Goal: Task Accomplishment & Management: Complete application form

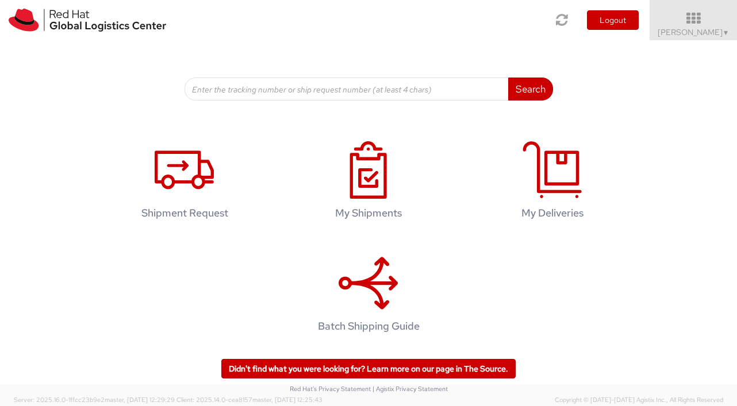
scroll to position [145, 0]
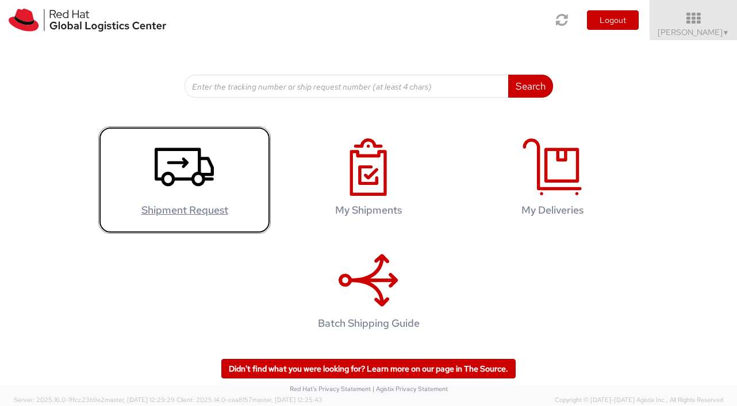
click at [235, 187] on link "Shipment Request" at bounding box center [184, 179] width 172 height 107
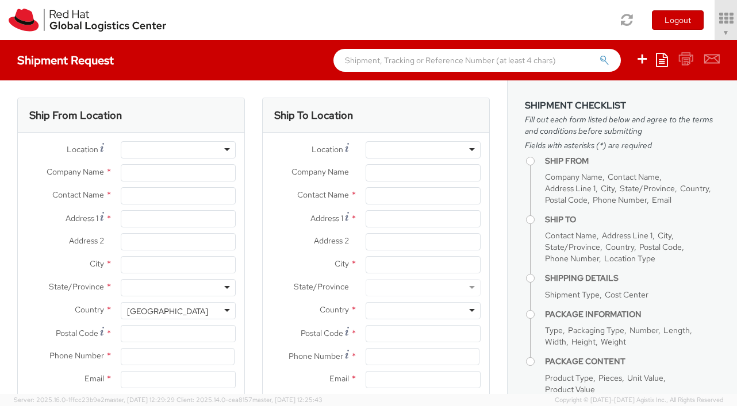
select select
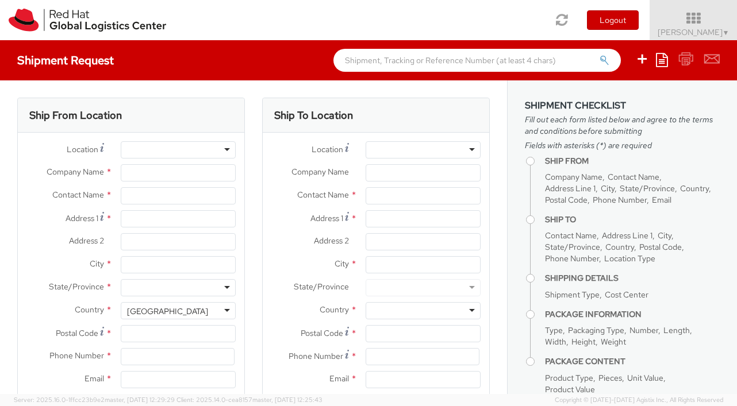
select select "725"
click at [169, 148] on div at bounding box center [178, 149] width 115 height 17
type input "Red Hat"
type input "[PERSON_NAME]"
type input "[EMAIL_ADDRESS][DOMAIN_NAME]"
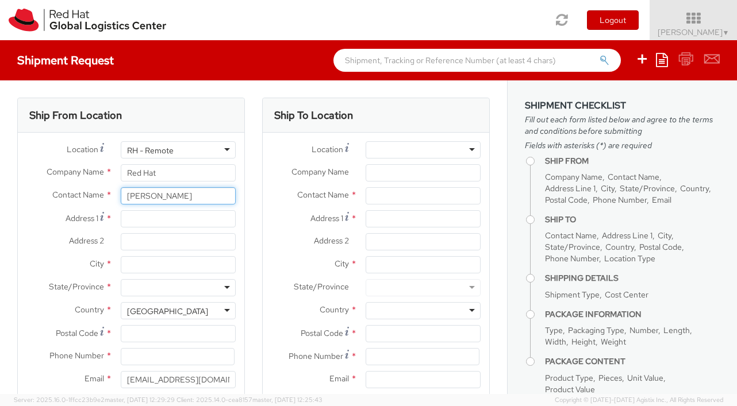
click at [142, 195] on input "[PERSON_NAME]" at bounding box center [178, 195] width 115 height 17
type input "[PERSON_NAME]"
click at [135, 222] on input "Address 1 *" at bounding box center [178, 218] width 115 height 17
type input "[STREET_ADDRESS][PERSON_NAME]"
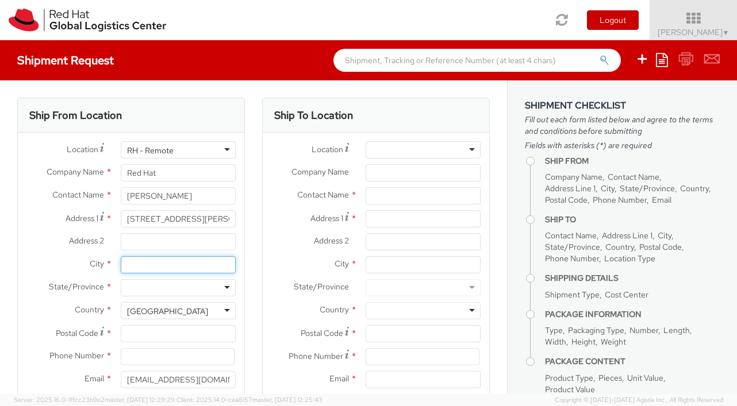
type input "[GEOGRAPHIC_DATA]"
type input "37932"
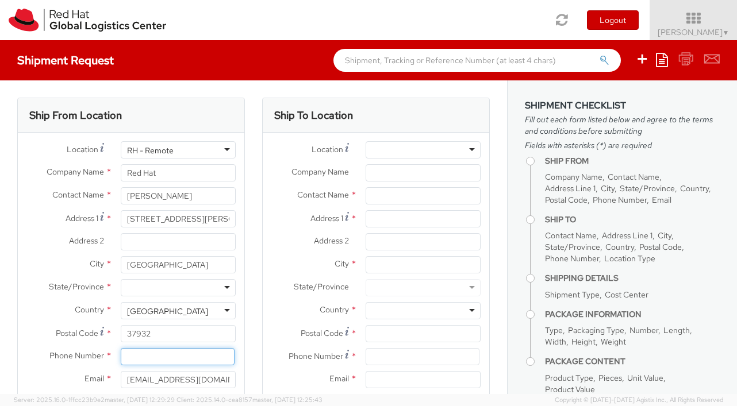
type input "8652010690"
type input "[EMAIL_ADDRESS][DOMAIN_NAME]"
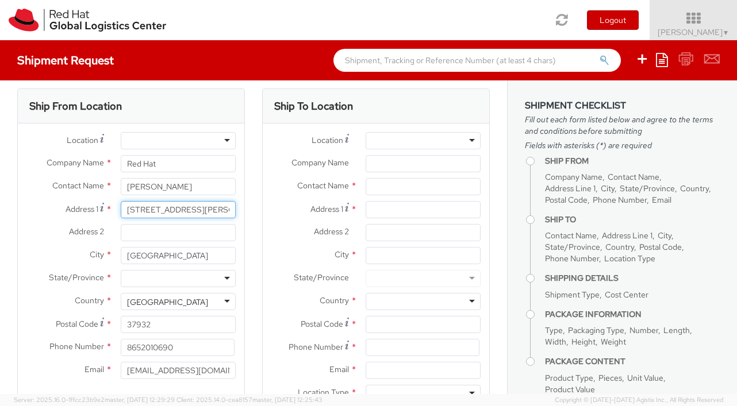
scroll to position [18, 0]
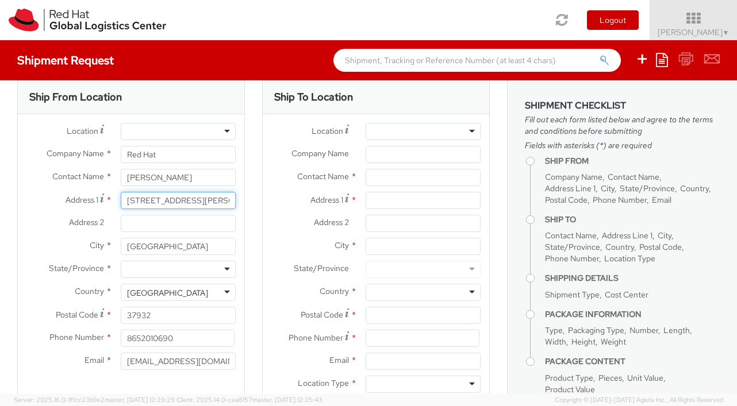
click at [179, 198] on input "[STREET_ADDRESS][PERSON_NAME]" at bounding box center [178, 200] width 115 height 17
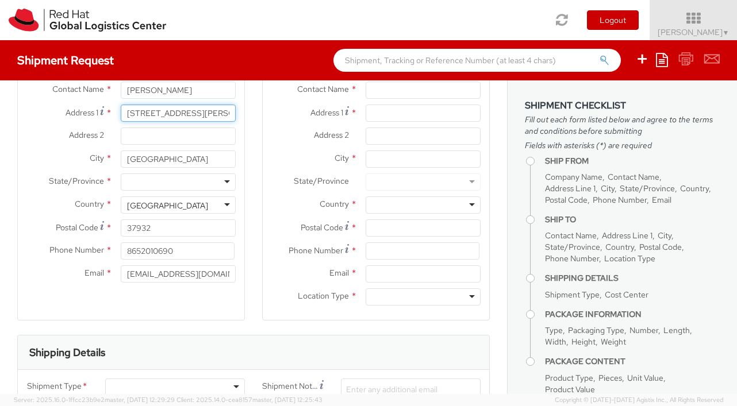
scroll to position [24, 0]
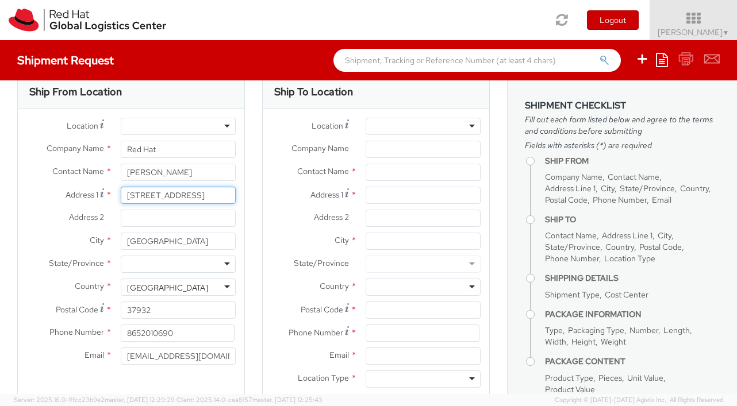
type input "[STREET_ADDRESS]"
click at [156, 310] on input "37932" at bounding box center [178, 310] width 115 height 17
type input "37922"
click at [201, 328] on input "8652010690" at bounding box center [178, 333] width 114 height 17
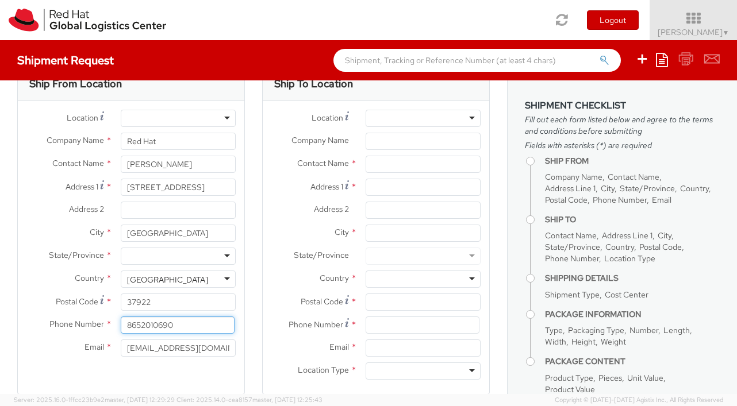
scroll to position [0, 0]
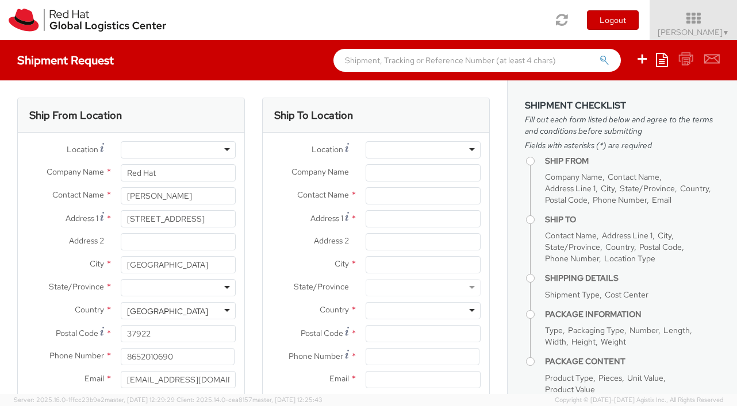
click at [394, 144] on div at bounding box center [422, 149] width 115 height 17
click at [347, 175] on span "Company Name" at bounding box center [319, 172] width 57 height 10
click at [365, 175] on input "Company Name *" at bounding box center [422, 172] width 115 height 17
click at [378, 192] on input "text" at bounding box center [422, 195] width 115 height 17
type input "[PERSON_NAME]"
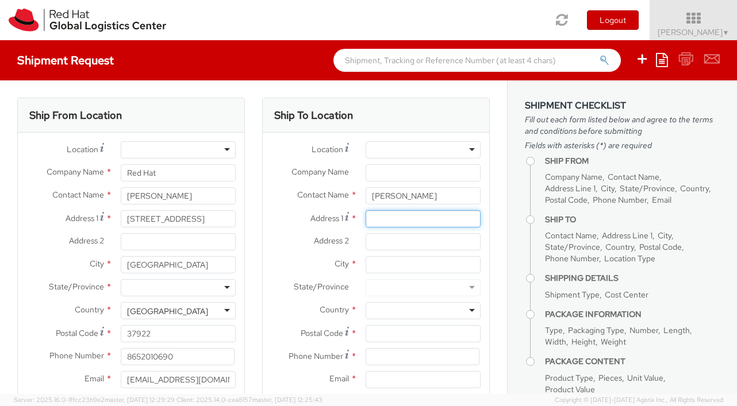
click at [386, 221] on input "Address 1 *" at bounding box center [422, 218] width 115 height 17
type input "[STREET_ADDRESS]"
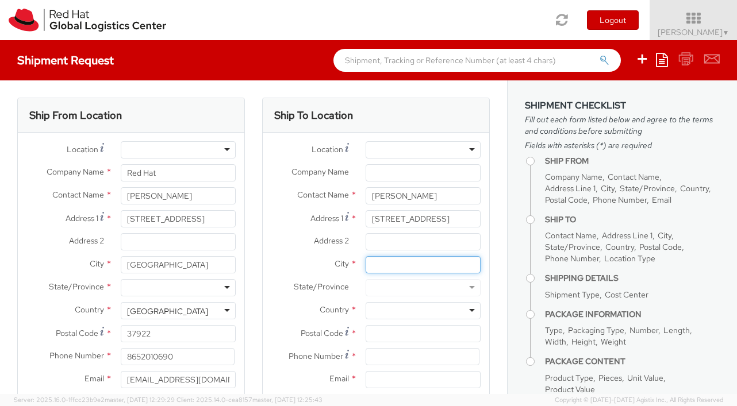
click at [379, 266] on input "City *" at bounding box center [422, 264] width 115 height 17
type input "[GEOGRAPHIC_DATA]"
type input "37932"
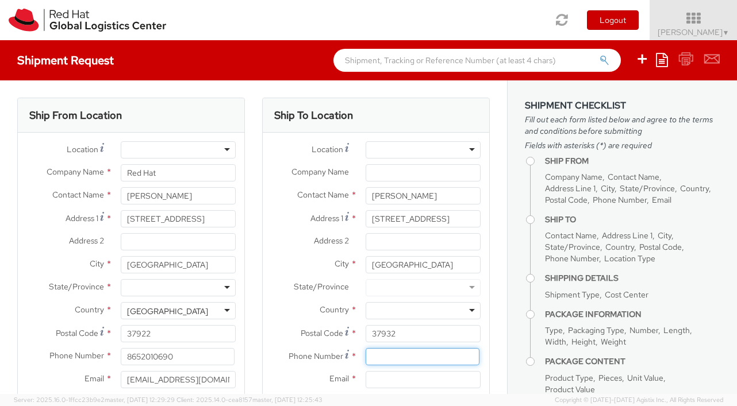
type input "8652010690"
type input "[EMAIL_ADDRESS][DOMAIN_NAME]"
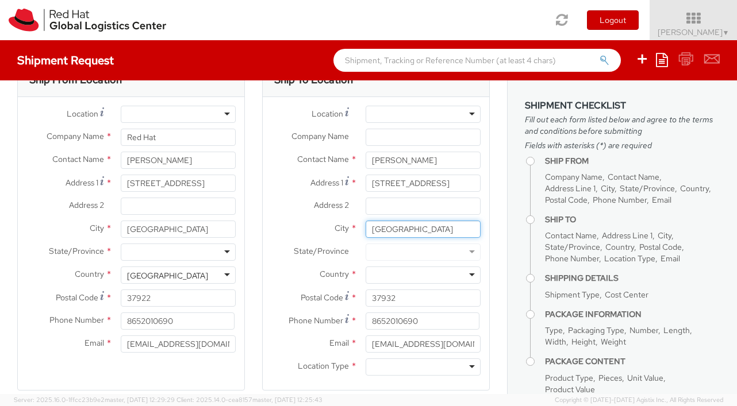
scroll to position [36, 0]
click at [433, 279] on div at bounding box center [422, 274] width 115 height 17
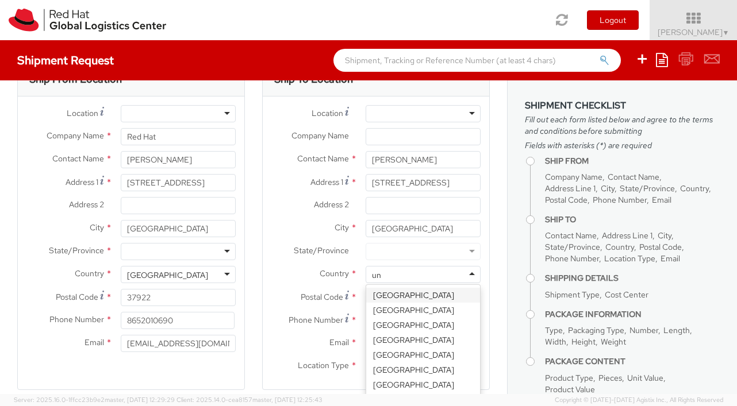
type input "uni"
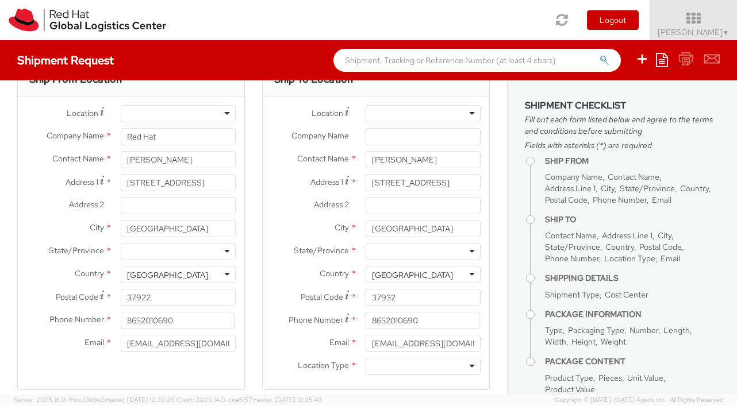
scroll to position [0, 0]
click at [397, 232] on input "[GEOGRAPHIC_DATA]" at bounding box center [422, 228] width 115 height 17
type input "N"
type input "Hawthorne"
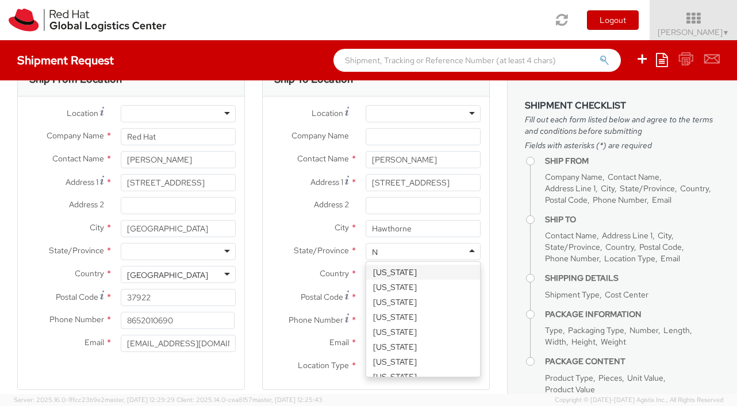
type input "Ne"
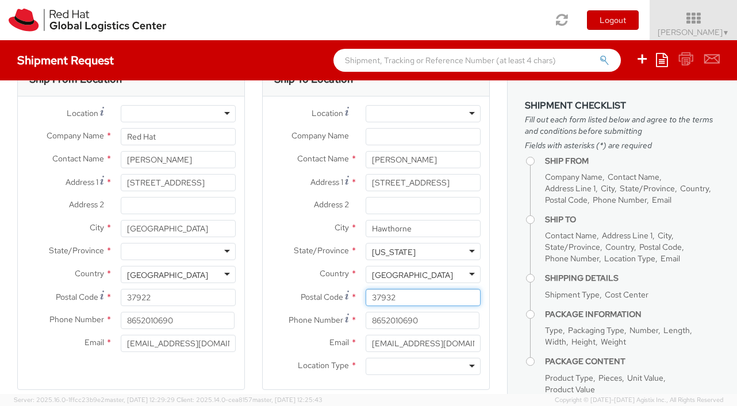
click at [414, 297] on input "37932" at bounding box center [422, 297] width 115 height 17
type input "10532"
click at [433, 328] on input "8652010690" at bounding box center [422, 320] width 114 height 17
click at [429, 363] on div at bounding box center [422, 366] width 115 height 17
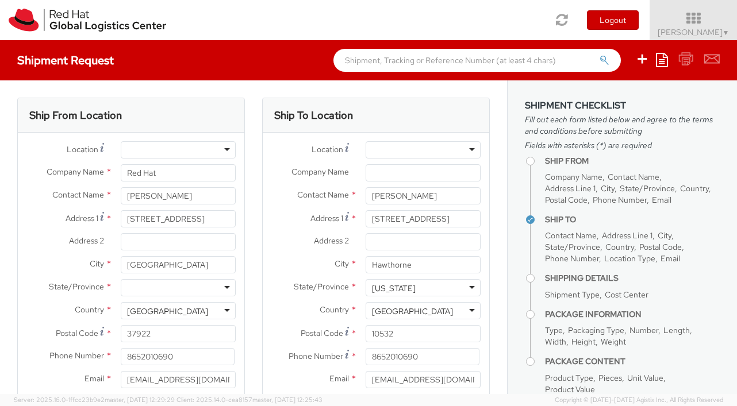
click at [216, 153] on div at bounding box center [178, 149] width 115 height 17
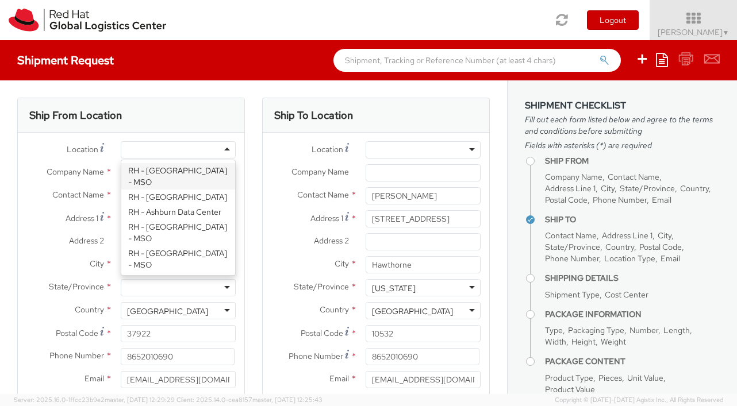
click at [36, 236] on label "Address 2 *" at bounding box center [65, 240] width 94 height 15
click at [121, 236] on input "Address 2 *" at bounding box center [178, 241] width 115 height 17
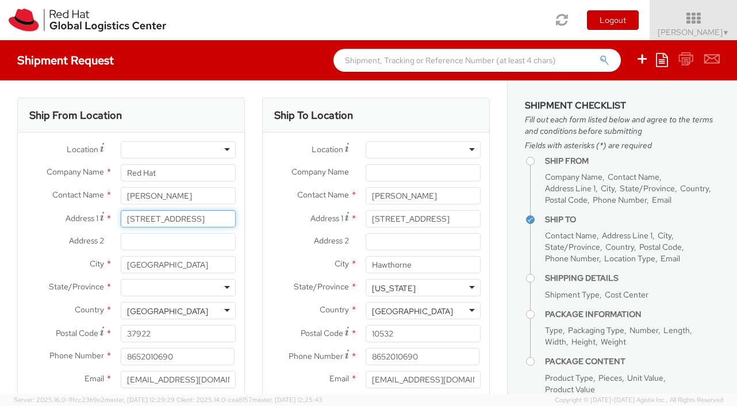
click at [172, 220] on input "[STREET_ADDRESS]" at bounding box center [178, 218] width 115 height 17
paste input "[STREET_ADDRESS][PERSON_NAME]"
type input "[STREET_ADDRESS][PERSON_NAME]"
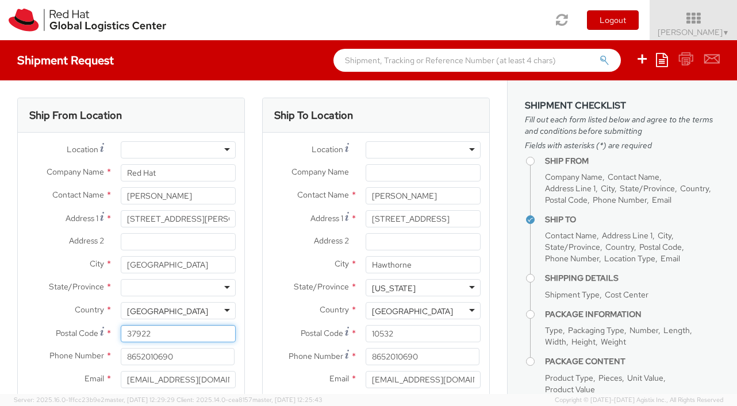
click at [181, 333] on input "37922" at bounding box center [178, 333] width 115 height 17
type input "37932"
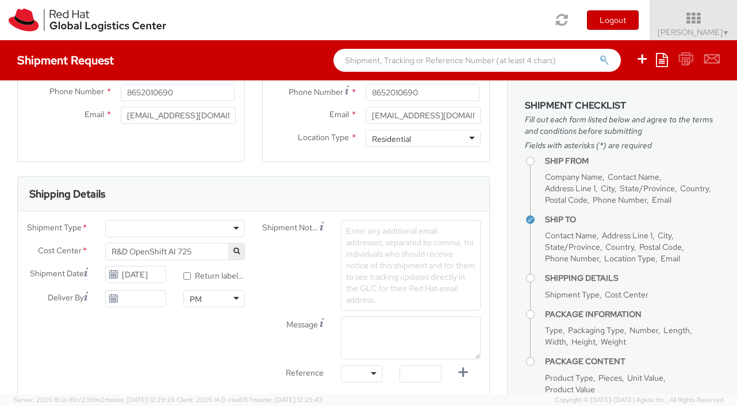
scroll to position [267, 0]
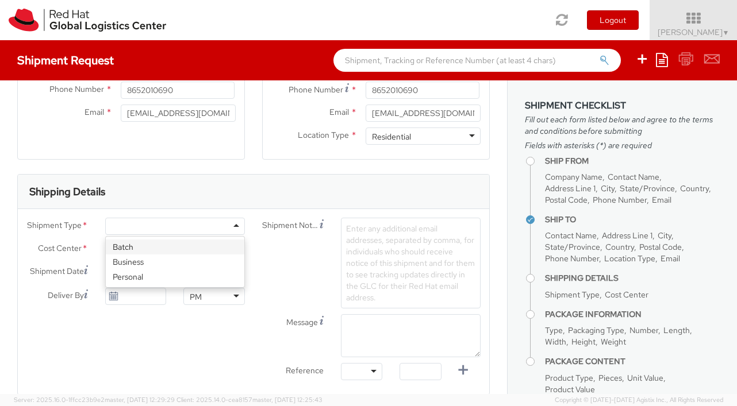
click at [157, 226] on div at bounding box center [175, 226] width 140 height 17
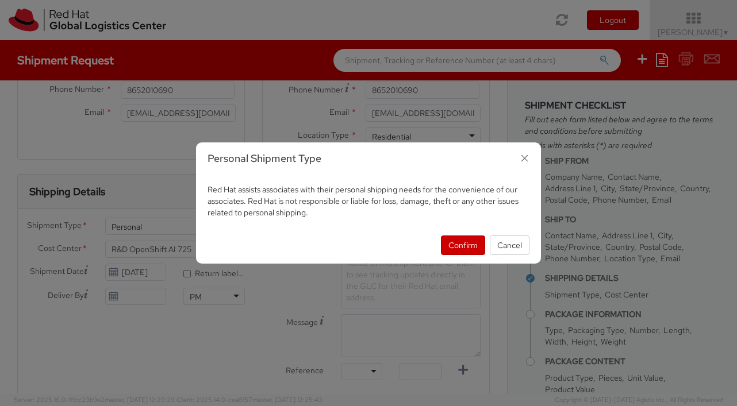
select select "900"
click at [456, 244] on button "Confirm" at bounding box center [463, 246] width 44 height 20
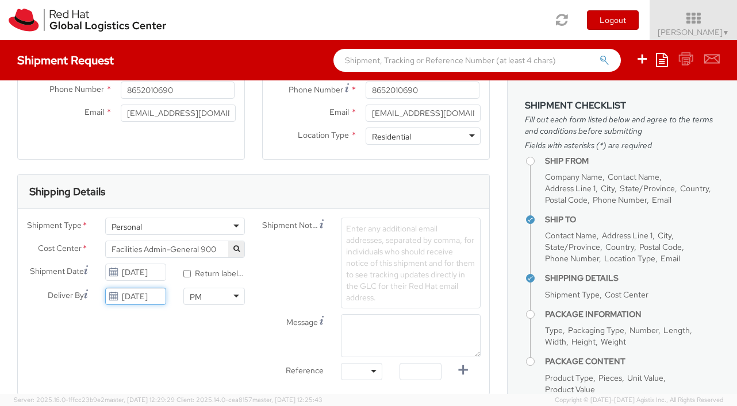
click at [145, 299] on input "[DATE]" at bounding box center [135, 296] width 61 height 17
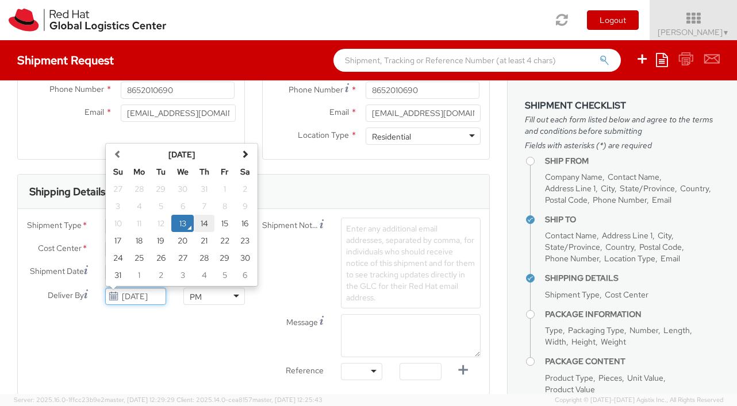
click at [205, 225] on td "14" at bounding box center [204, 223] width 21 height 17
type input "[DATE]"
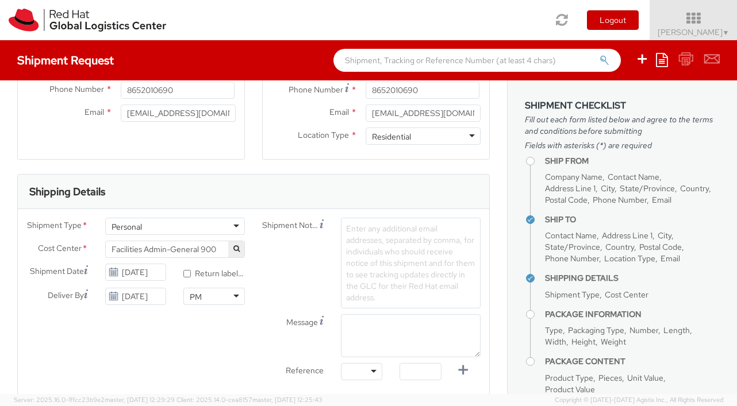
click at [382, 270] on span "Enter any additional email addresses, separated by comma, for individuals who s…" at bounding box center [410, 263] width 129 height 79
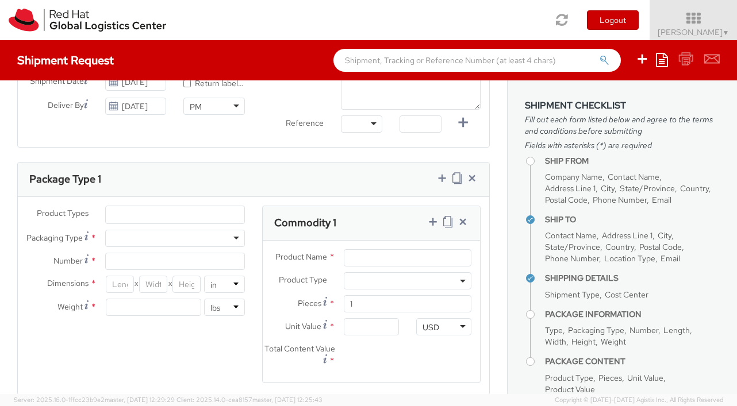
scroll to position [458, 0]
click at [234, 238] on div "Package Type 1 Product Types * Documents Docking Station Laptop Monitor Other H…" at bounding box center [253, 277] width 472 height 233
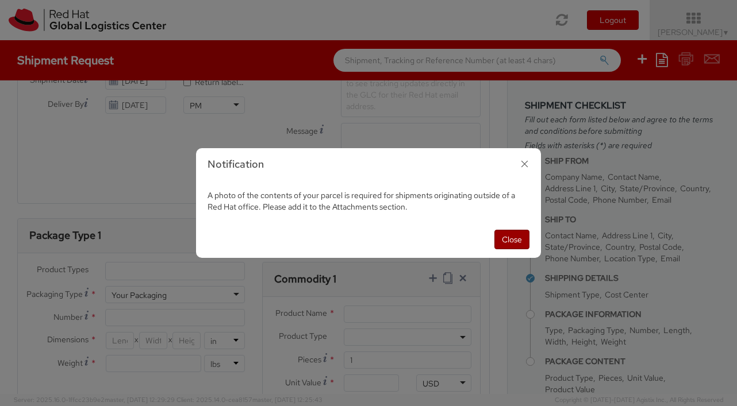
click at [508, 241] on button "Close" at bounding box center [511, 240] width 35 height 20
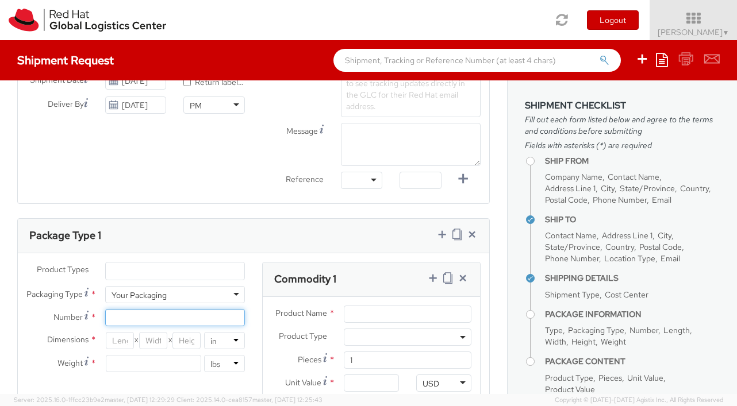
click at [151, 323] on input "Number *" at bounding box center [175, 317] width 140 height 17
click at [152, 317] on input "Number *" at bounding box center [175, 317] width 140 height 17
click at [123, 341] on input "number" at bounding box center [120, 340] width 29 height 17
type input "18"
click at [156, 343] on input "number" at bounding box center [153, 340] width 29 height 17
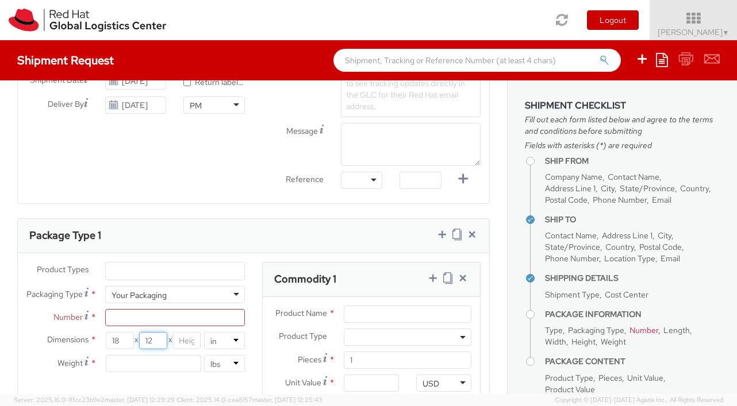
type input "12"
click at [183, 341] on input "number" at bounding box center [186, 340] width 29 height 17
type input "18"
click at [154, 367] on input "number" at bounding box center [153, 363] width 95 height 17
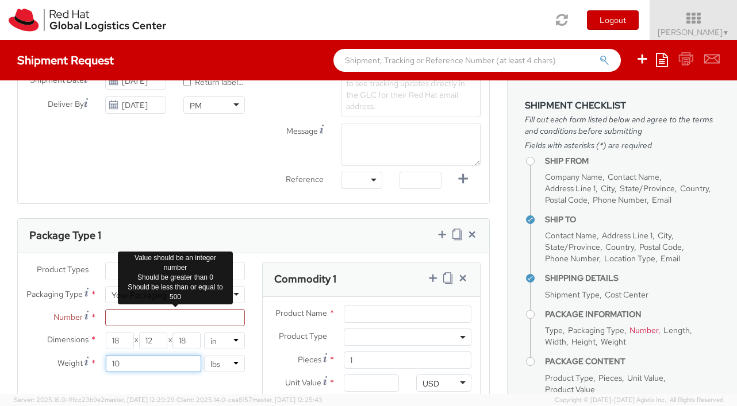
type input "10"
click at [154, 316] on input "Number *" at bounding box center [175, 317] width 140 height 17
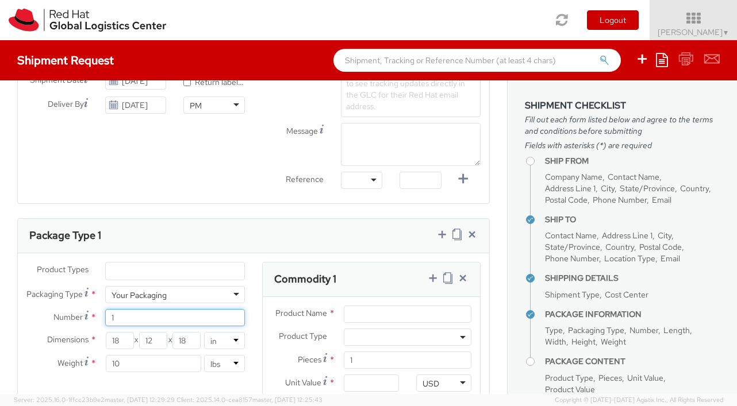
type input "1"
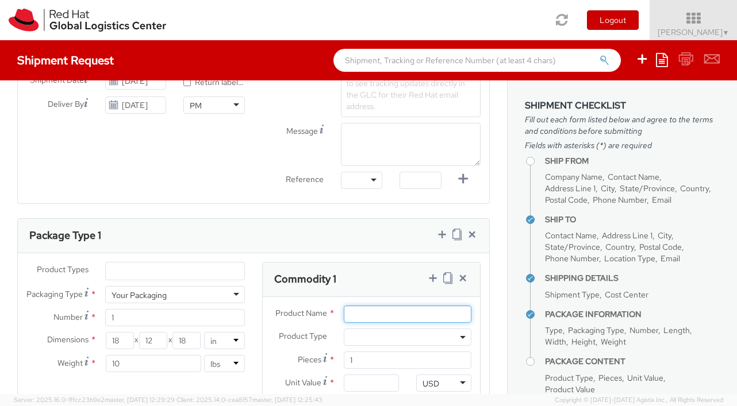
click at [376, 311] on input "Product Name *" at bounding box center [408, 314] width 128 height 17
type input "Shoes"
click at [393, 339] on span at bounding box center [408, 337] width 128 height 17
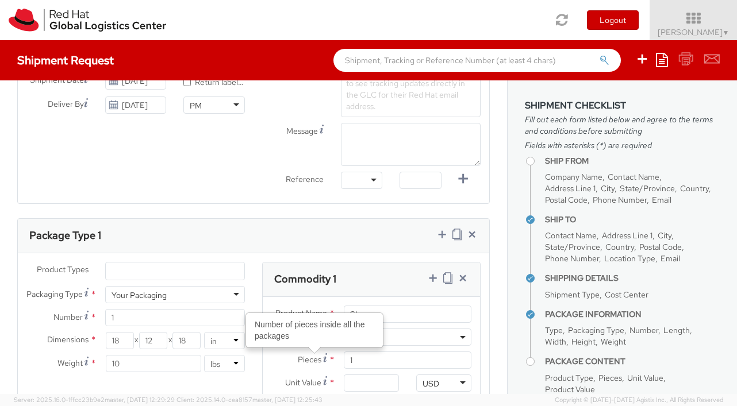
click at [314, 355] on span "Pieces" at bounding box center [310, 360] width 24 height 10
click at [344, 354] on input "1" at bounding box center [408, 360] width 128 height 17
type input "0.00"
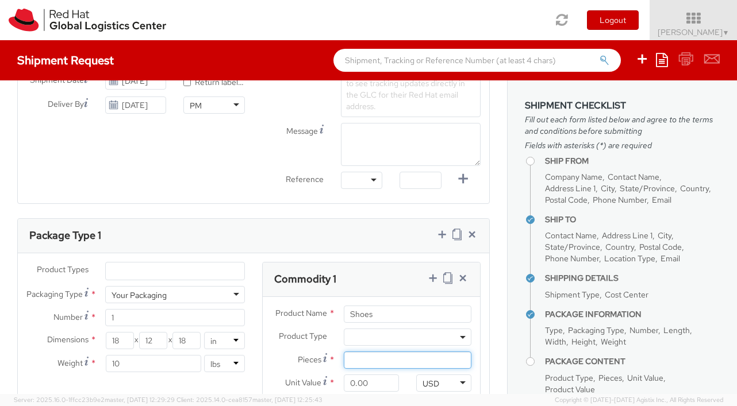
type input "1"
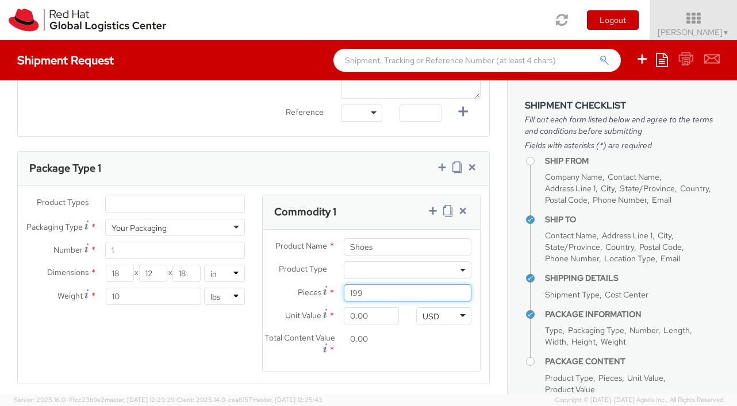
scroll to position [549, 0]
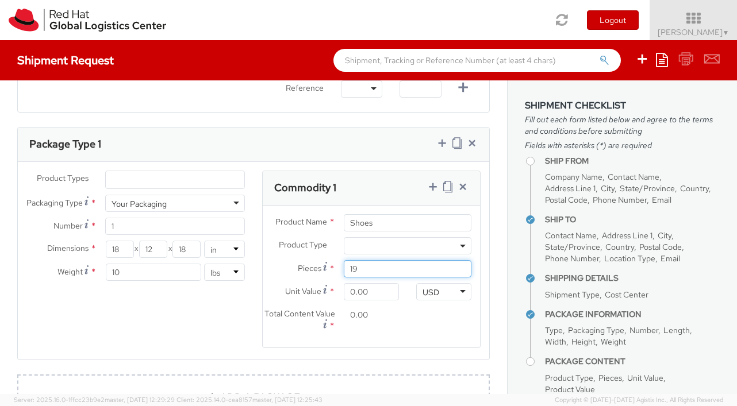
type input "1"
click at [441, 343] on div "Product Name * Shoes Product Type * Documents Docking Station Laptop Monitor Ot…" at bounding box center [371, 277] width 217 height 142
click at [363, 320] on input "0.00" at bounding box center [371, 314] width 55 height 17
click at [357, 314] on input "0.00" at bounding box center [371, 314] width 55 height 17
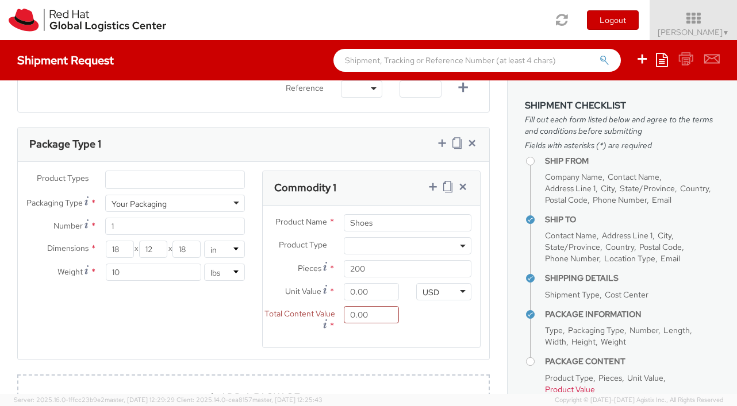
click at [411, 315] on div "Total Content Value * 0.00" at bounding box center [371, 322] width 217 height 33
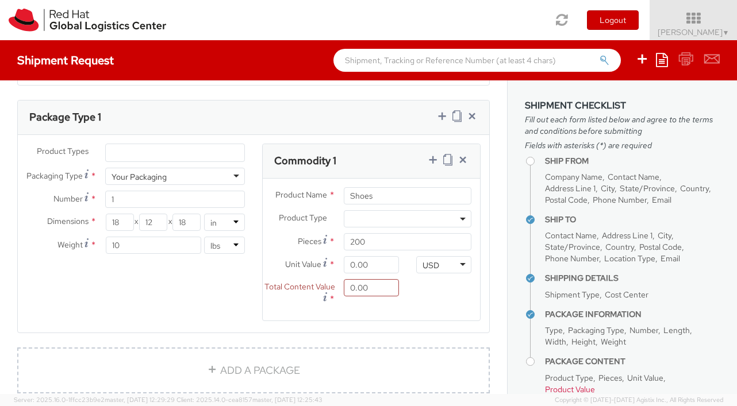
scroll to position [585, 0]
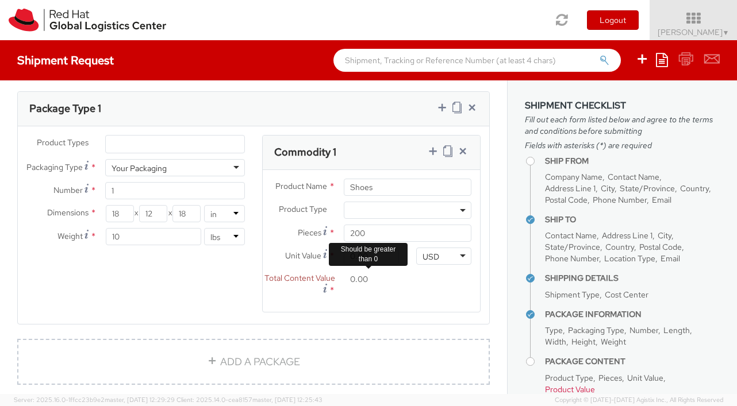
click at [361, 280] on input "0.00" at bounding box center [371, 279] width 55 height 17
click at [378, 290] on div "Total Content Value * 0.00" at bounding box center [335, 284] width 145 height 27
click at [352, 279] on input "0.00" at bounding box center [371, 279] width 55 height 17
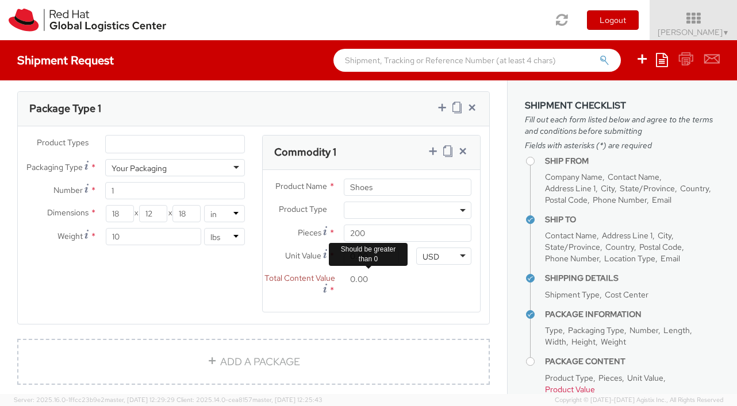
click at [352, 279] on input "0.00" at bounding box center [371, 279] width 55 height 17
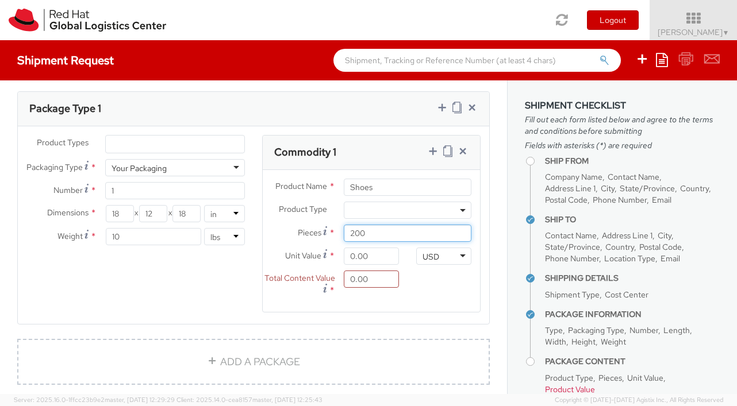
click at [387, 240] on input "200" at bounding box center [408, 233] width 128 height 17
type input "2"
click at [451, 305] on div "Product Name * Shoes Product Type * Documents Docking Station Laptop Monitor Ot…" at bounding box center [371, 241] width 217 height 142
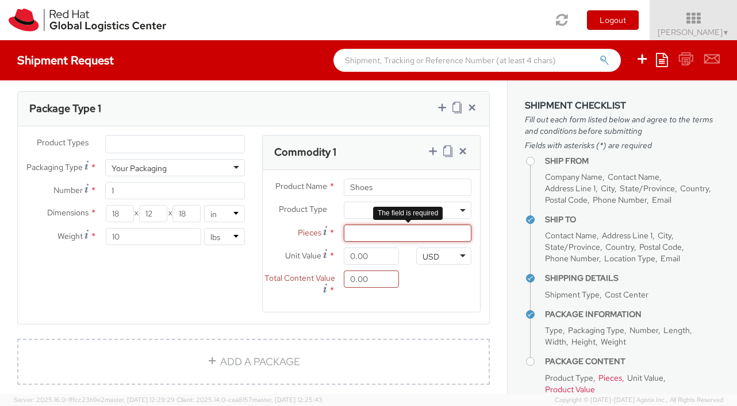
click at [377, 233] on input "Pieces *" at bounding box center [408, 233] width 128 height 17
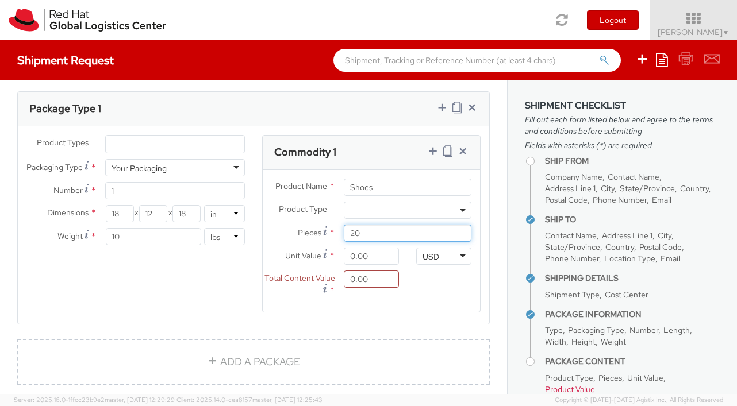
type input "2"
type input "1"
click at [421, 278] on div "Total Content Value * 0.00" at bounding box center [371, 287] width 217 height 33
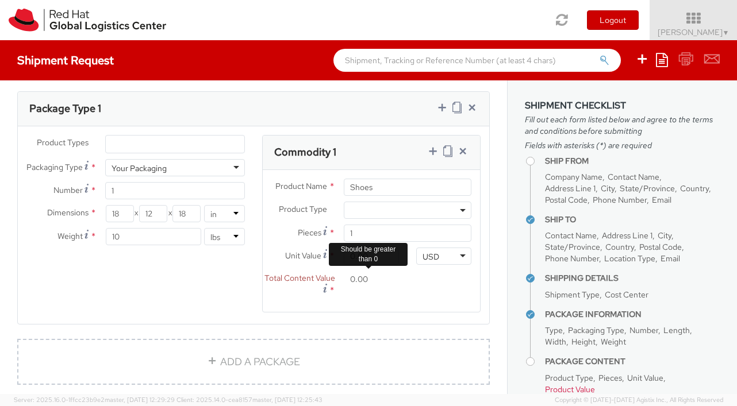
click at [373, 282] on input "0.00" at bounding box center [371, 279] width 55 height 17
click at [382, 256] on input "0.00" at bounding box center [371, 256] width 55 height 17
type input "2.00"
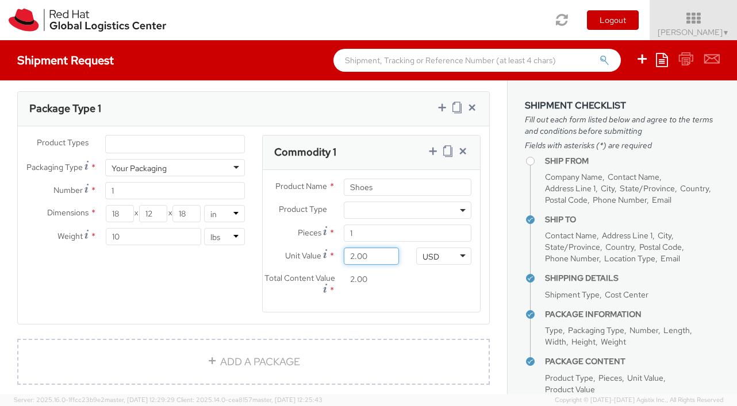
type input "20.00"
type input "200.00"
click at [448, 293] on div "Total Content Value * 200.00" at bounding box center [371, 287] width 217 height 33
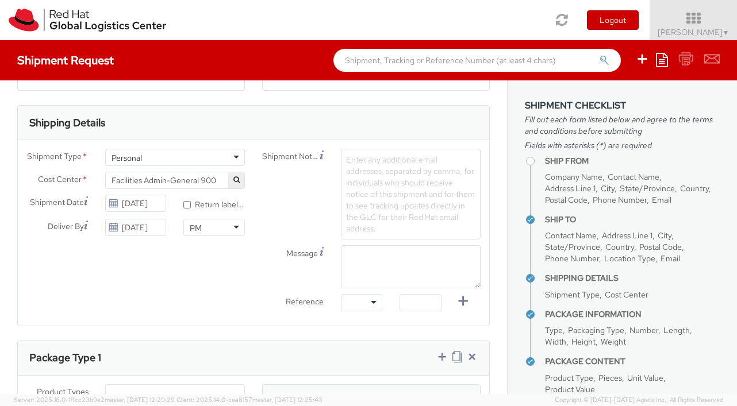
scroll to position [343, 0]
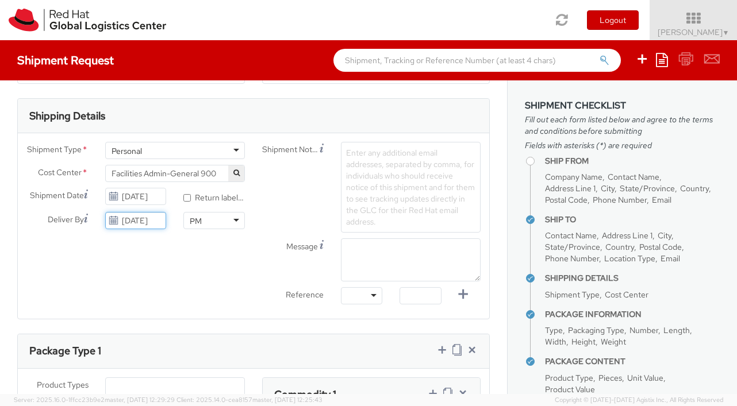
click at [156, 221] on input "[DATE]" at bounding box center [135, 220] width 61 height 17
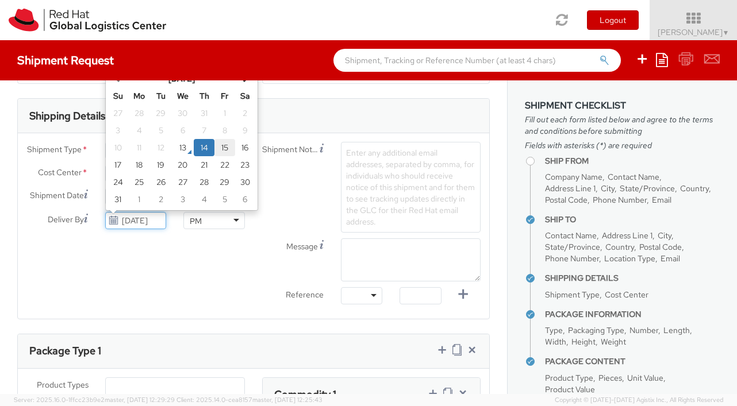
click at [226, 149] on td "15" at bounding box center [224, 147] width 21 height 17
type input "[DATE]"
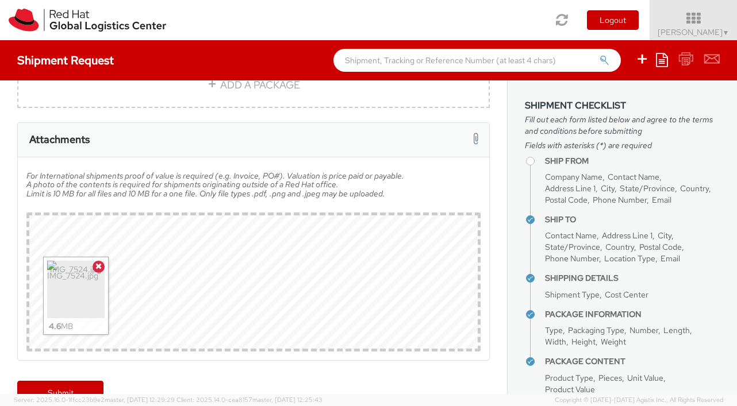
scroll to position [889, 0]
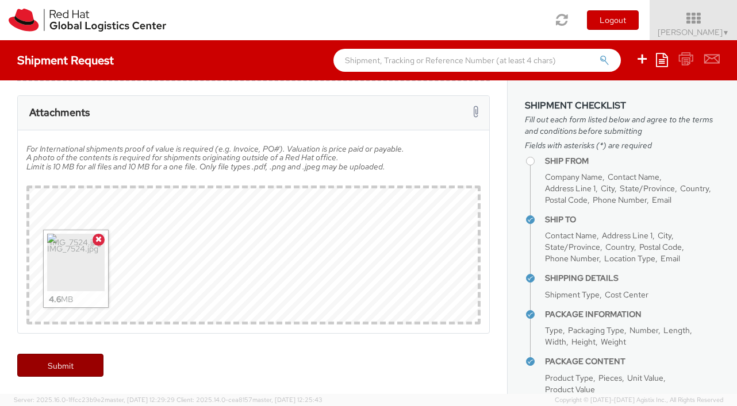
click at [45, 363] on link "Submit" at bounding box center [60, 365] width 86 height 23
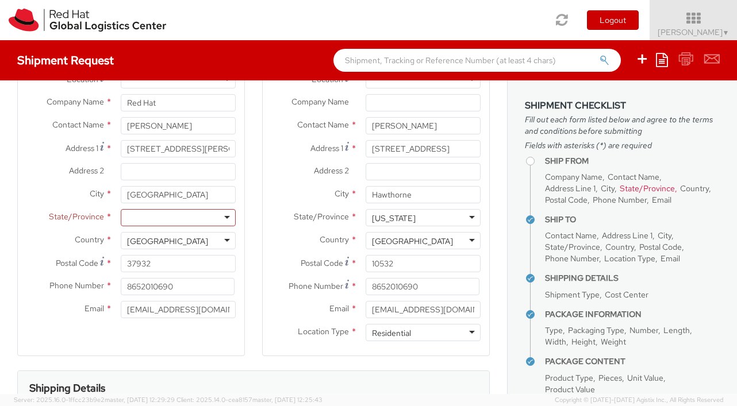
scroll to position [0, 0]
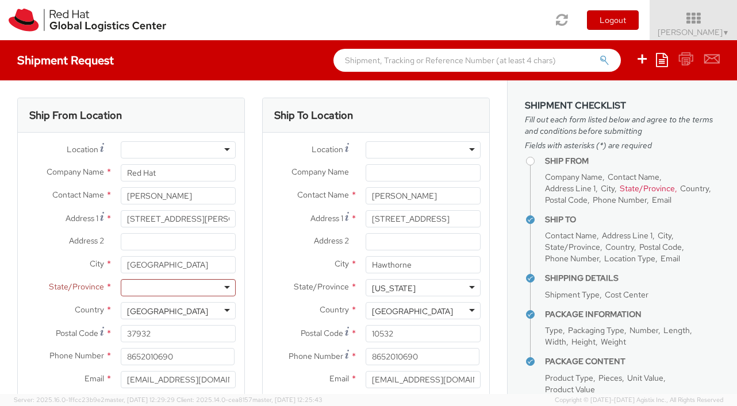
click at [184, 289] on div at bounding box center [178, 287] width 115 height 17
type input "t"
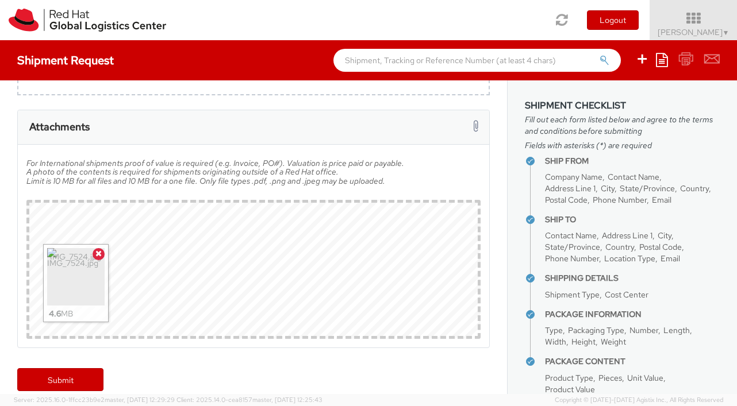
scroll to position [889, 0]
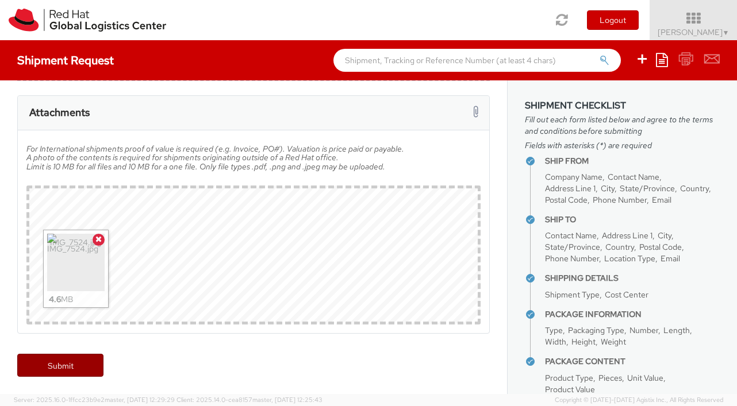
click at [79, 371] on link "Submit" at bounding box center [60, 365] width 86 height 23
type input "[PERSON_NAME]"
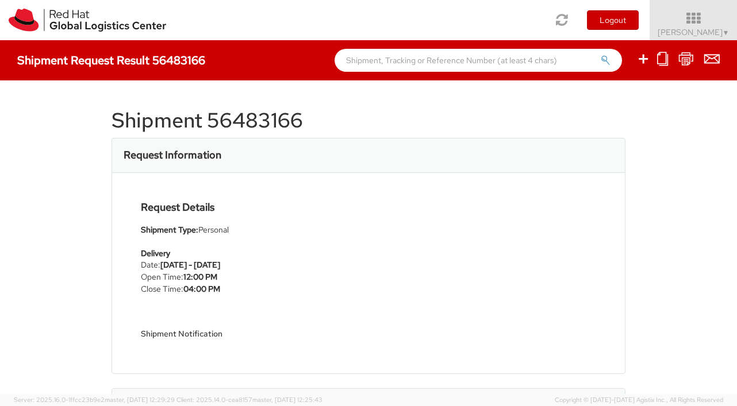
click at [157, 283] on li "Open Time: 12:00 PM" at bounding box center [199, 277] width 116 height 12
click at [159, 295] on li "Close Time: 04:00 PM" at bounding box center [199, 289] width 116 height 12
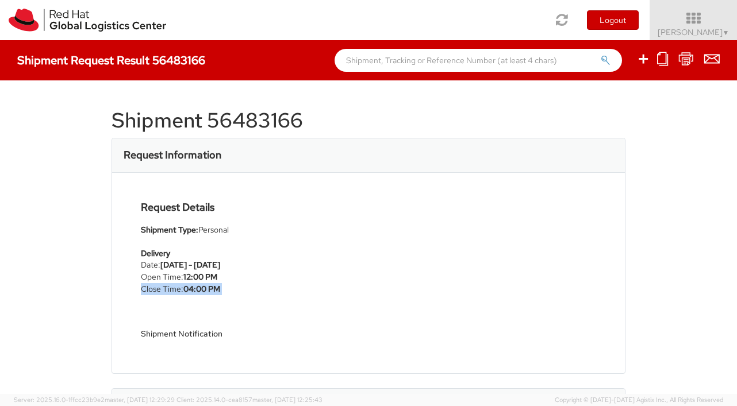
click at [159, 295] on li "Close Time: 04:00 PM" at bounding box center [199, 289] width 116 height 12
